Goal: Share content

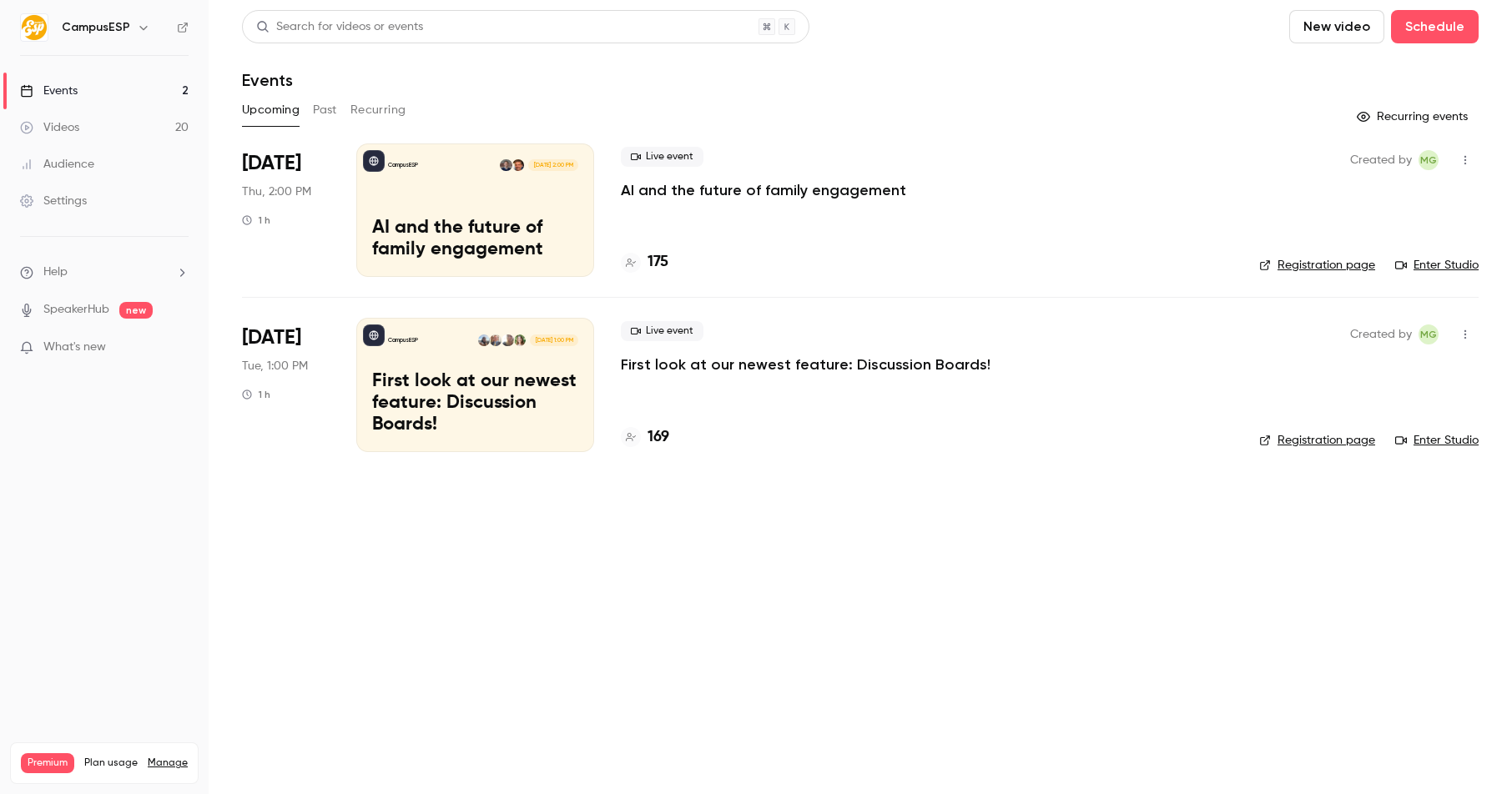
click at [530, 180] on div "CampusESP [DATE] 2:00 PM AI and the future of family engagement" at bounding box center [475, 210] width 238 height 133
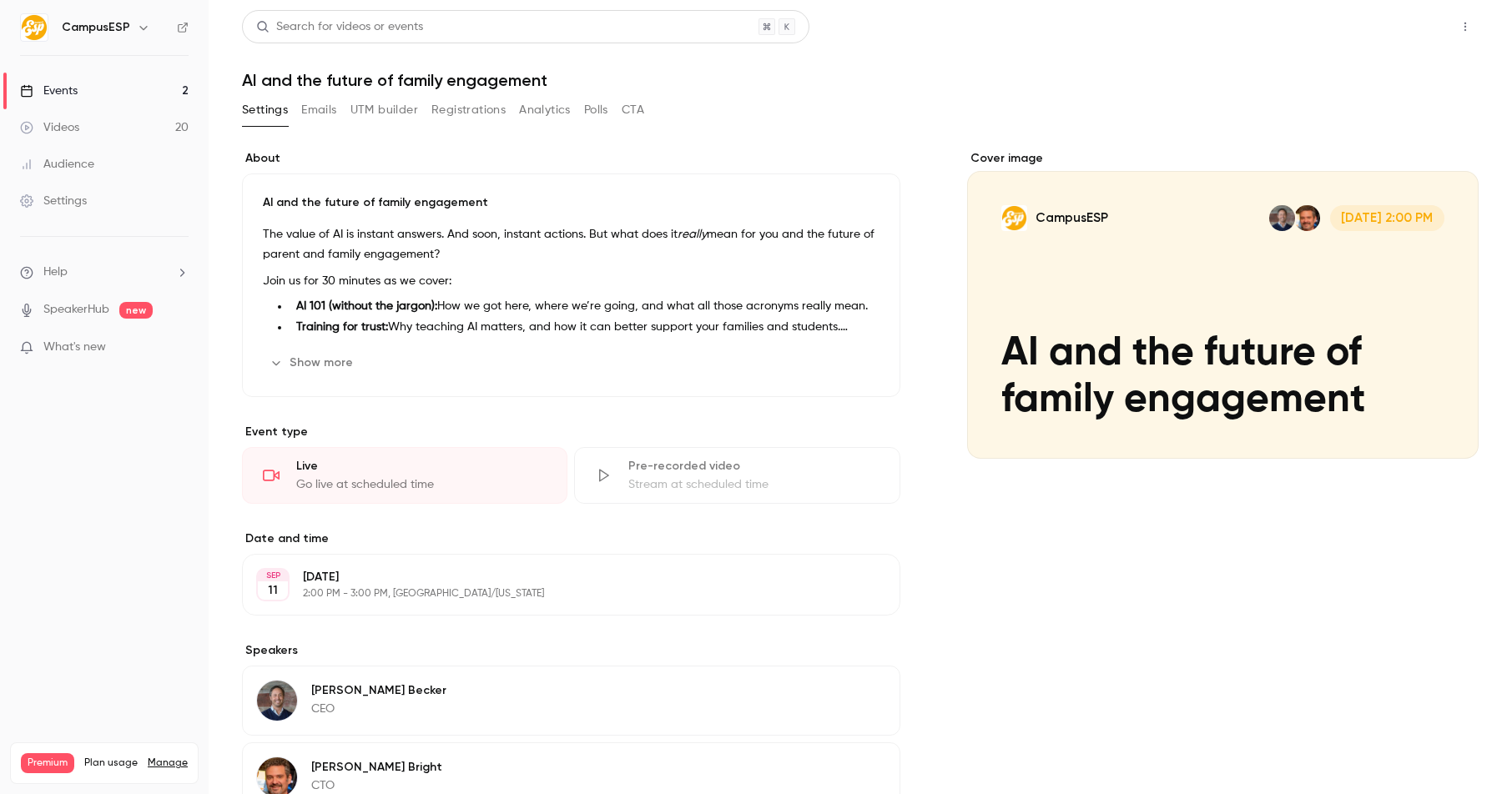
click at [1421, 28] on button "Share" at bounding box center [1404, 26] width 66 height 33
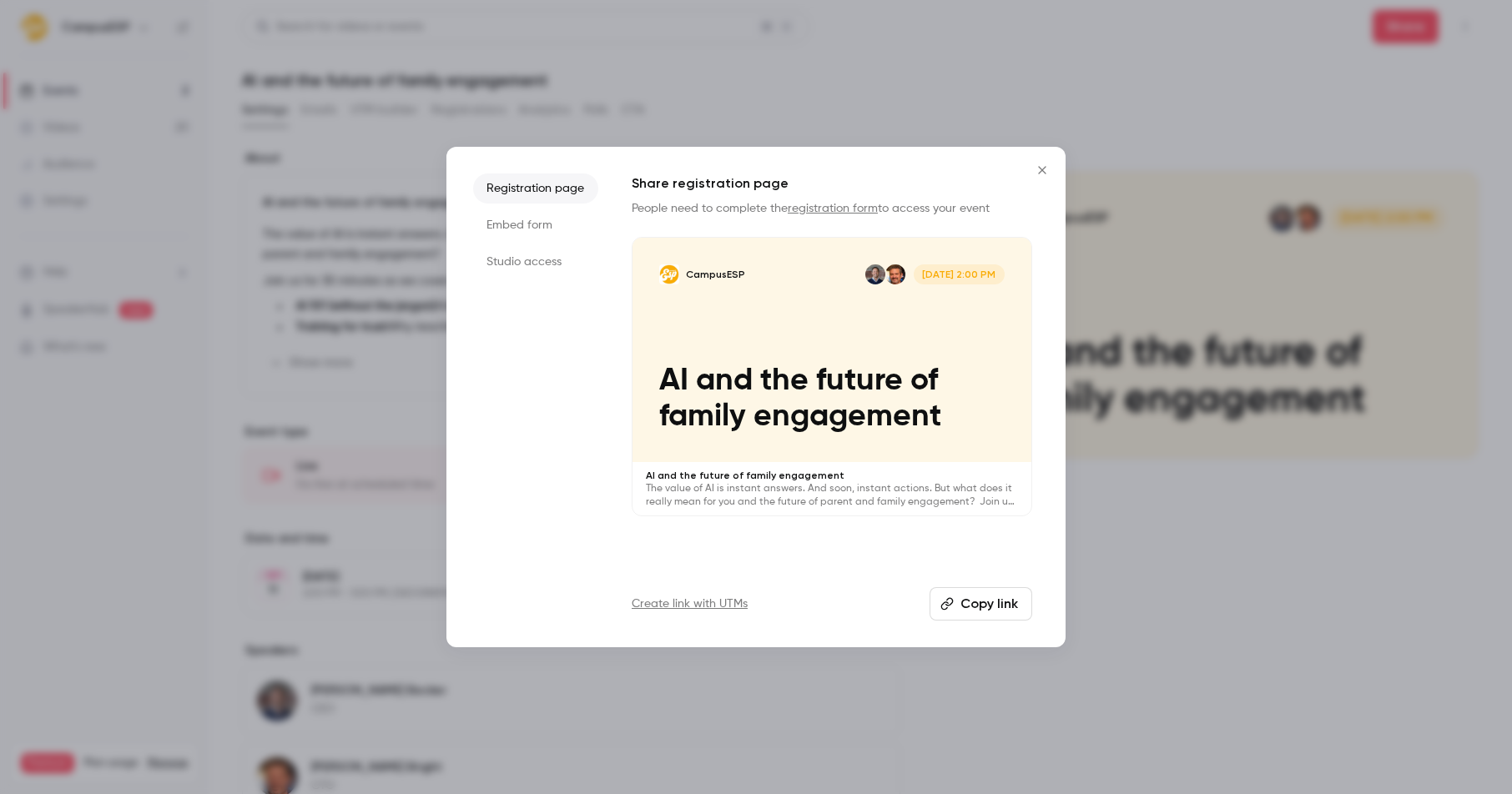
click at [1043, 166] on icon "Close" at bounding box center [1042, 170] width 20 height 14
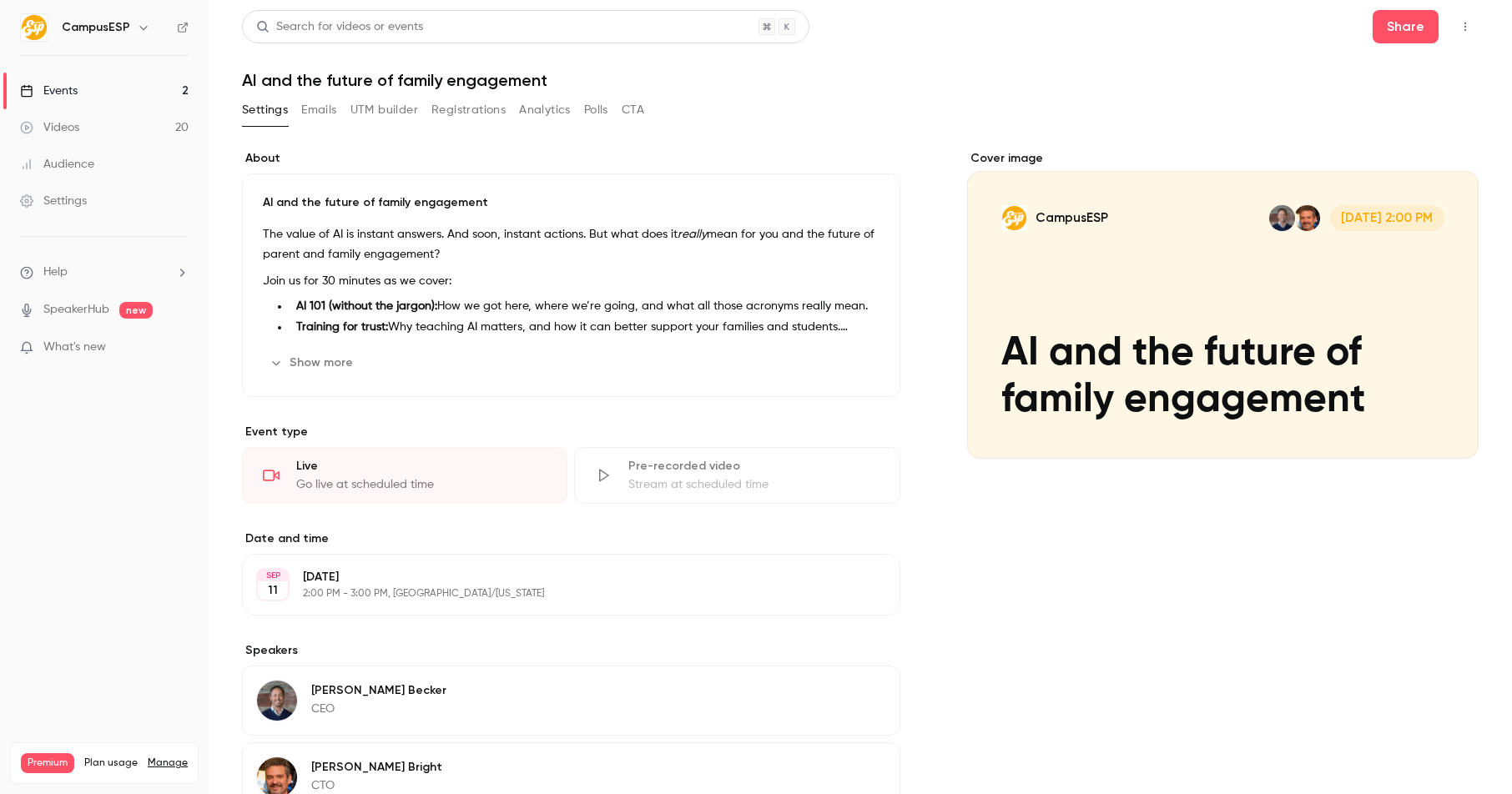
click at [1458, 32] on button "button" at bounding box center [1464, 26] width 26 height 26
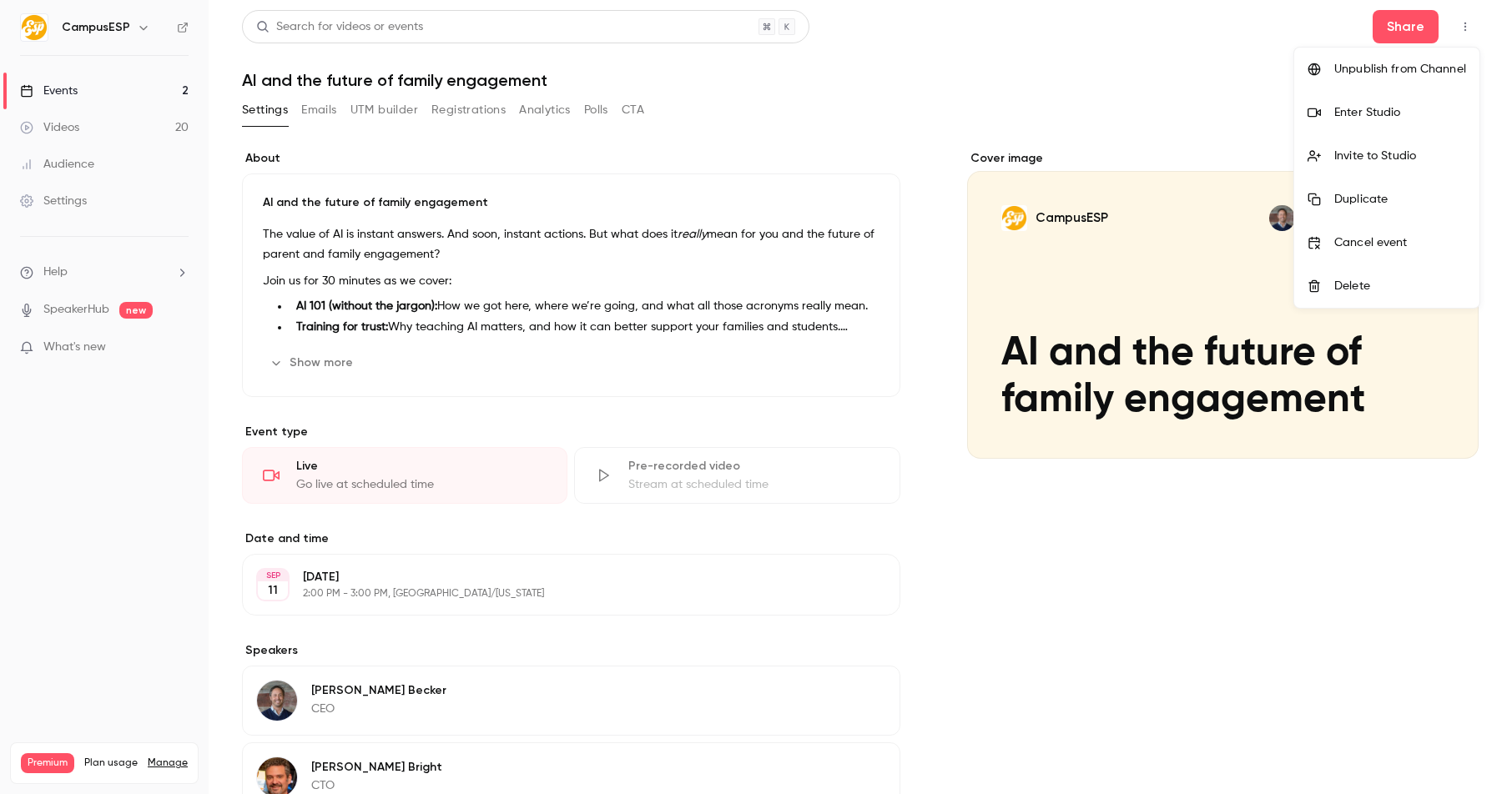
click at [1382, 161] on div "Invite to Studio" at bounding box center [1399, 156] width 132 height 17
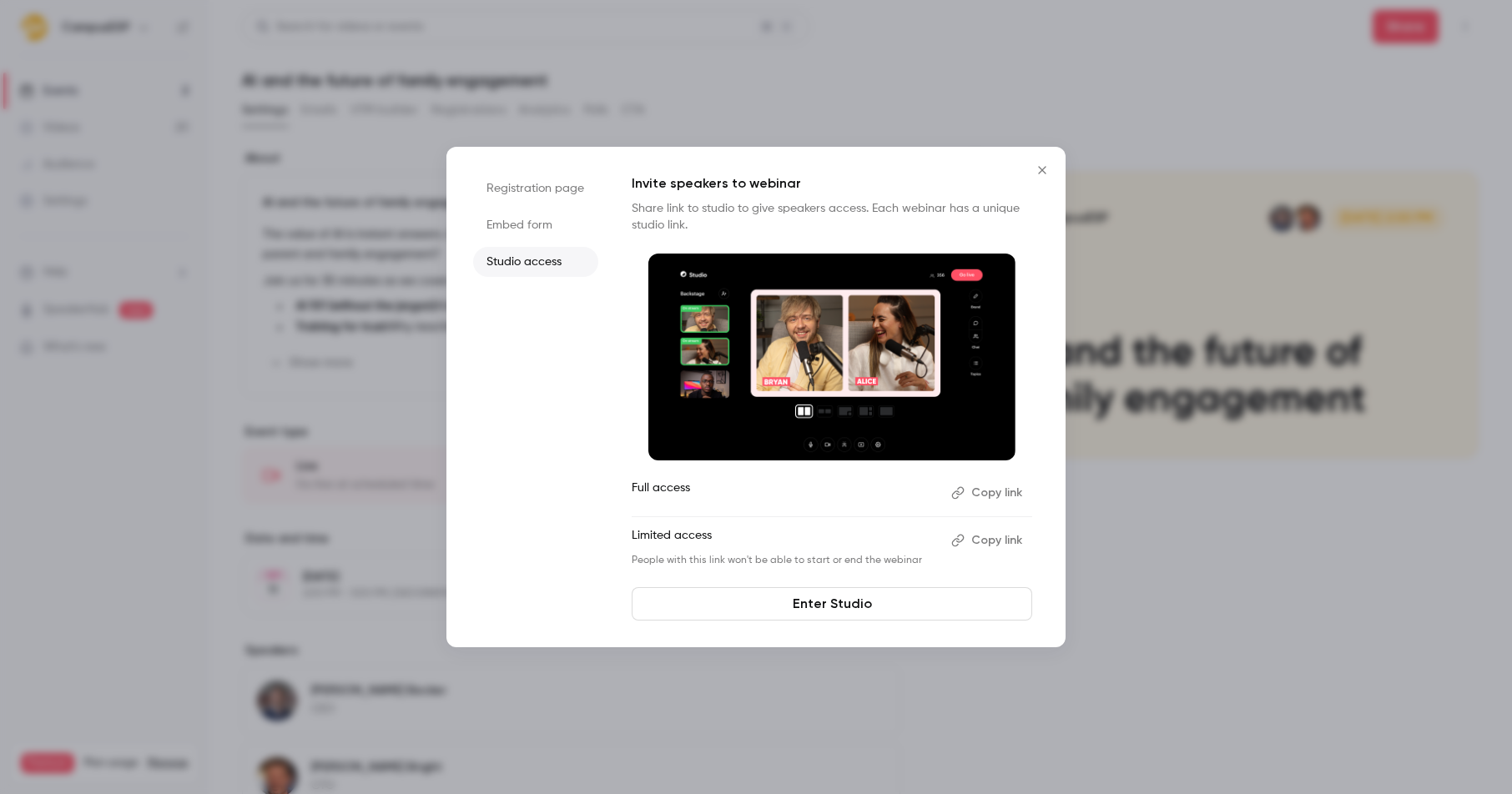
click at [992, 492] on button "Copy link" at bounding box center [987, 492] width 87 height 26
click at [1041, 170] on icon "Close" at bounding box center [1042, 170] width 8 height 8
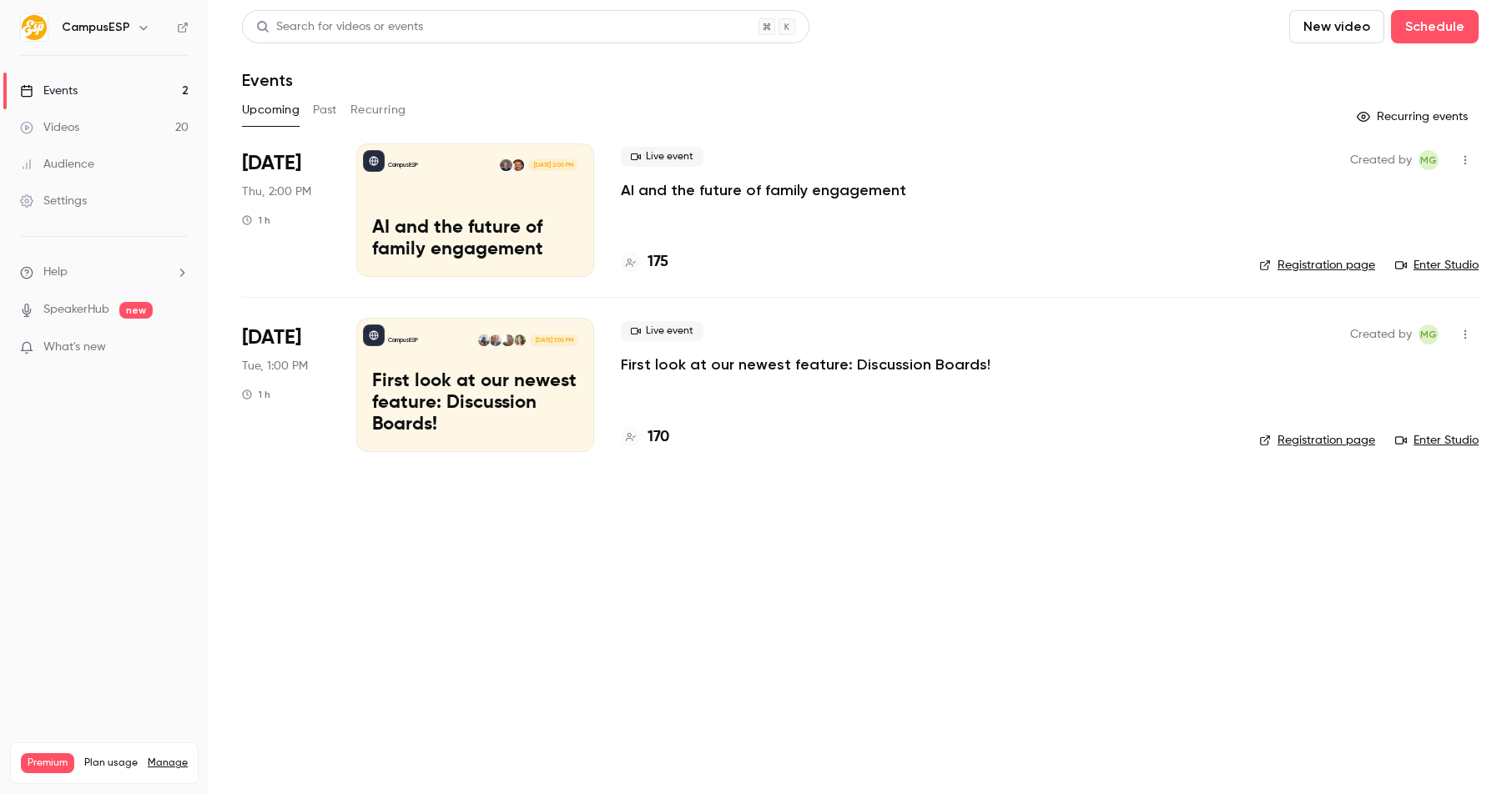
click at [1447, 260] on link "Enter Studio" at bounding box center [1436, 264] width 83 height 17
